Goal: Task Accomplishment & Management: Complete application form

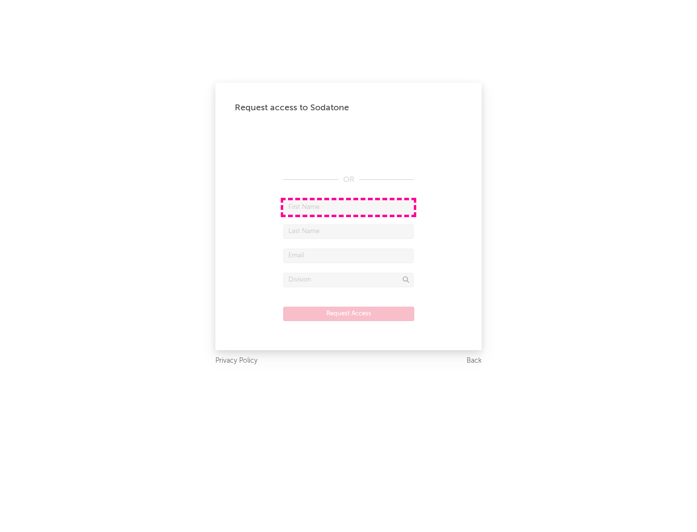
click at [348, 207] on input "text" at bounding box center [348, 207] width 131 height 15
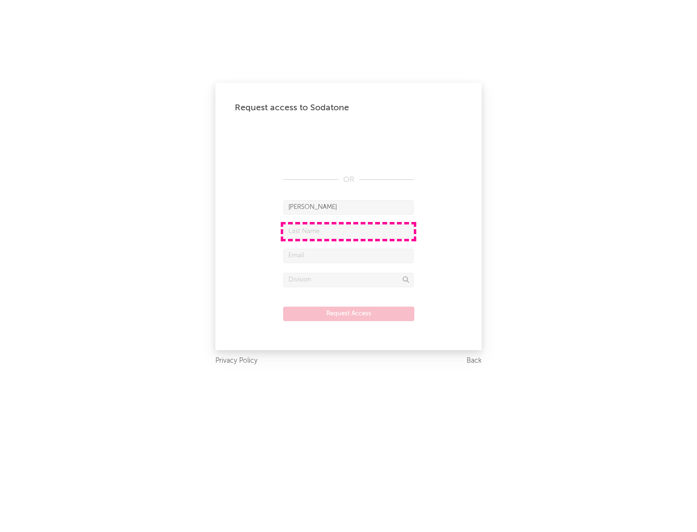
type input "[PERSON_NAME]"
click at [348, 231] on input "text" at bounding box center [348, 232] width 131 height 15
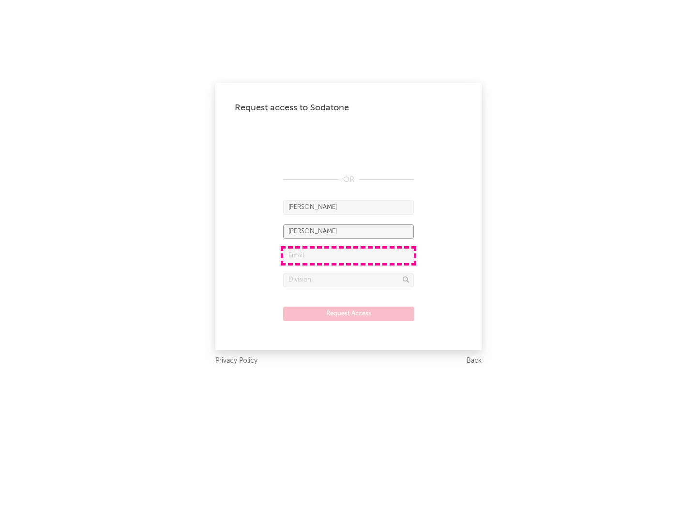
type input "[PERSON_NAME]"
click at [348, 256] on input "text" at bounding box center [348, 256] width 131 height 15
type input "[EMAIL_ADDRESS][DOMAIN_NAME]"
click at [348, 280] on input "text" at bounding box center [348, 280] width 131 height 15
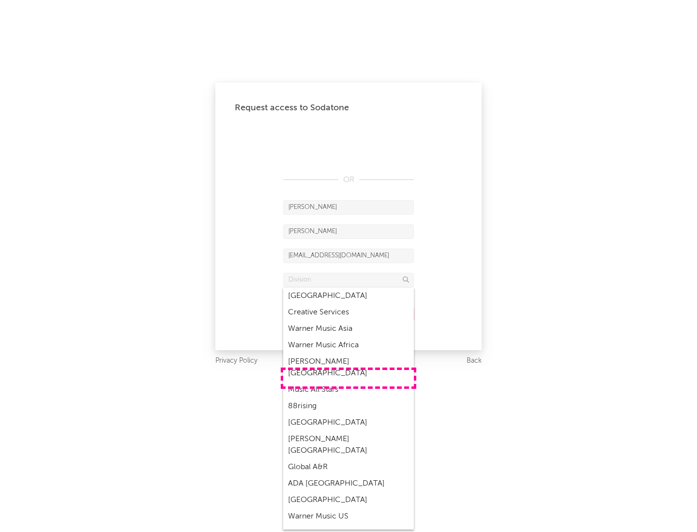
click at [348, 382] on div "Music All Stars" at bounding box center [348, 390] width 131 height 16
type input "Music All Stars"
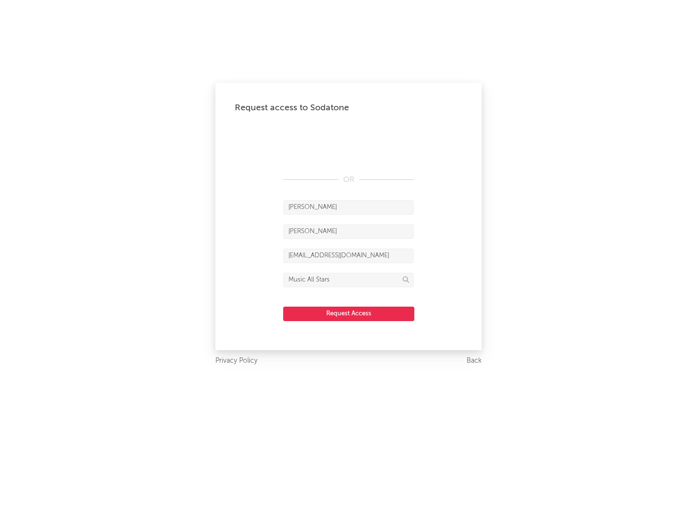
click at [348, 314] on button "Request Access" at bounding box center [348, 314] width 131 height 15
